Goal: Task Accomplishment & Management: Manage account settings

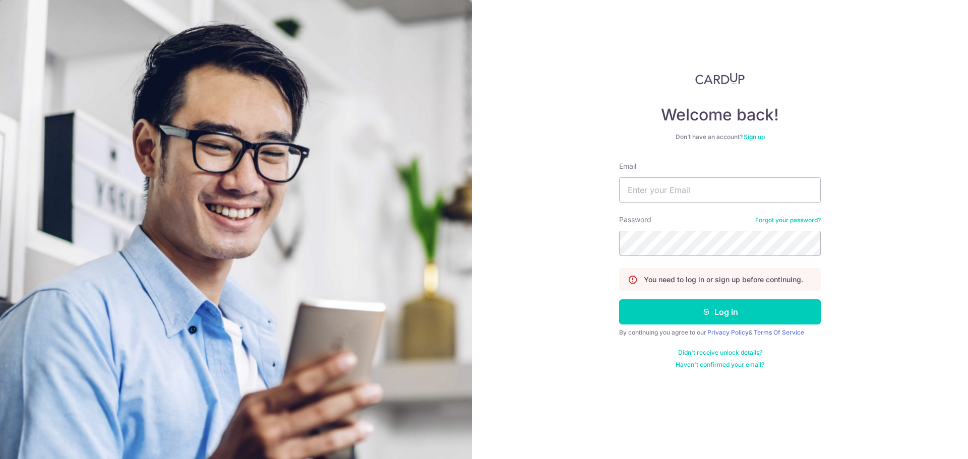
type input "[EMAIL_ADDRESS][DOMAIN_NAME]"
click at [619, 299] on button "Log in" at bounding box center [720, 311] width 202 height 25
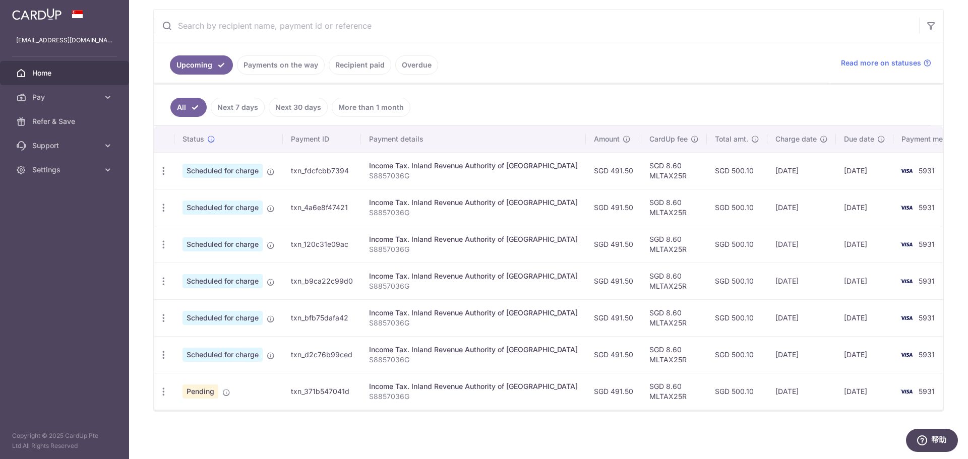
scroll to position [135, 0]
